Goal: Task Accomplishment & Management: Complete application form

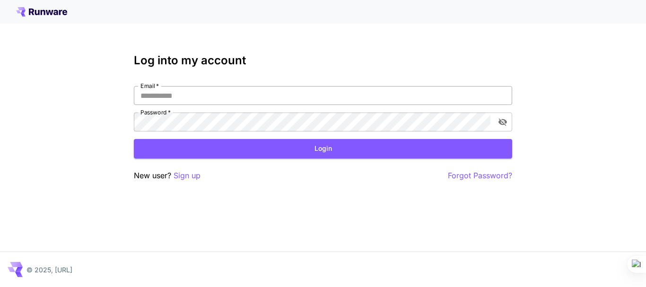
click at [243, 97] on input "Email   *" at bounding box center [323, 95] width 378 height 19
click at [187, 176] on p "Sign up" at bounding box center [187, 176] width 27 height 12
